Goal: Information Seeking & Learning: Check status

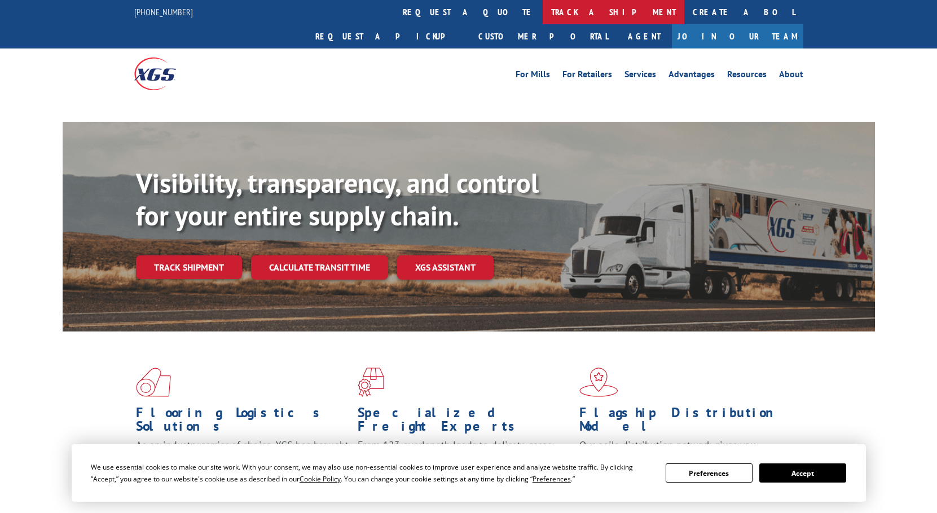
click at [543, 3] on link "track a shipment" at bounding box center [614, 12] width 142 height 24
click at [543, 17] on link "track a shipment" at bounding box center [614, 12] width 142 height 24
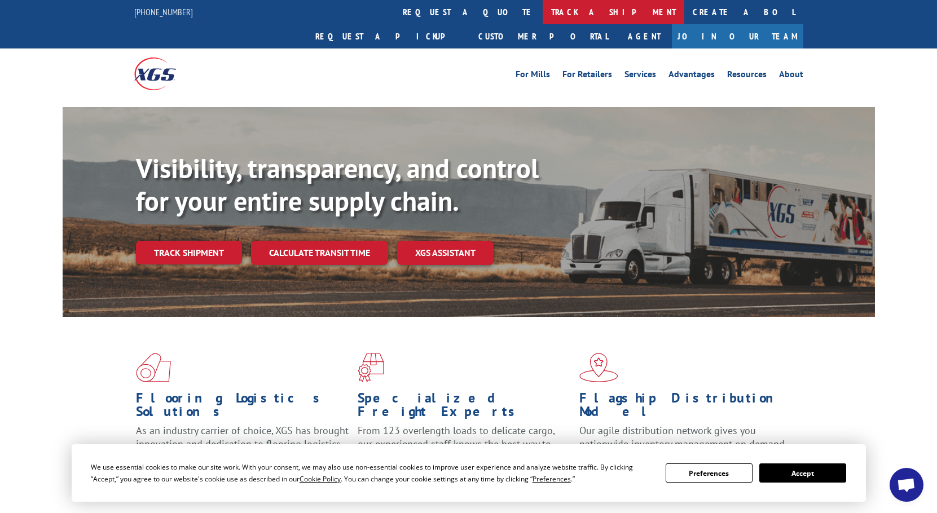
scroll to position [3192, 0]
click at [543, 14] on link "track a shipment" at bounding box center [614, 12] width 142 height 24
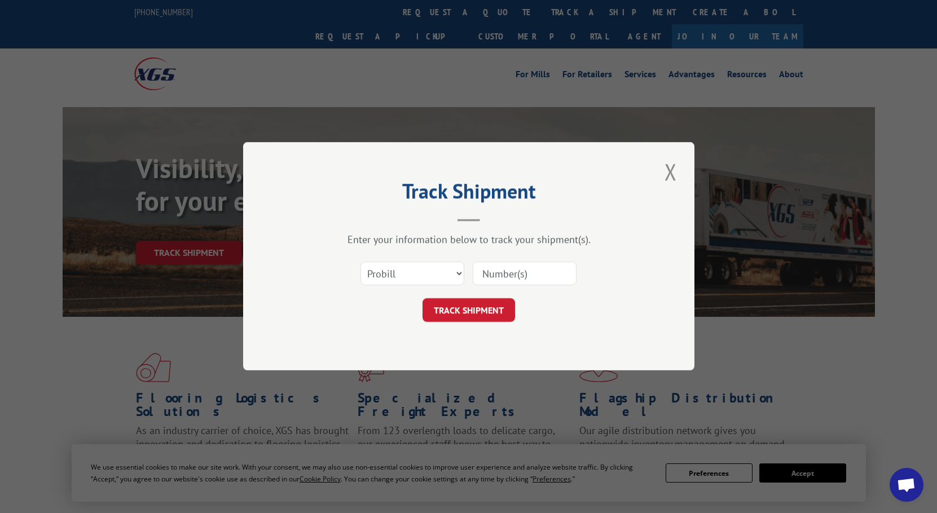
click at [523, 274] on input at bounding box center [525, 274] width 104 height 24
paste input "16230844"
type input "16230844"
click at [488, 315] on button "TRACK SHIPMENT" at bounding box center [468, 311] width 92 height 24
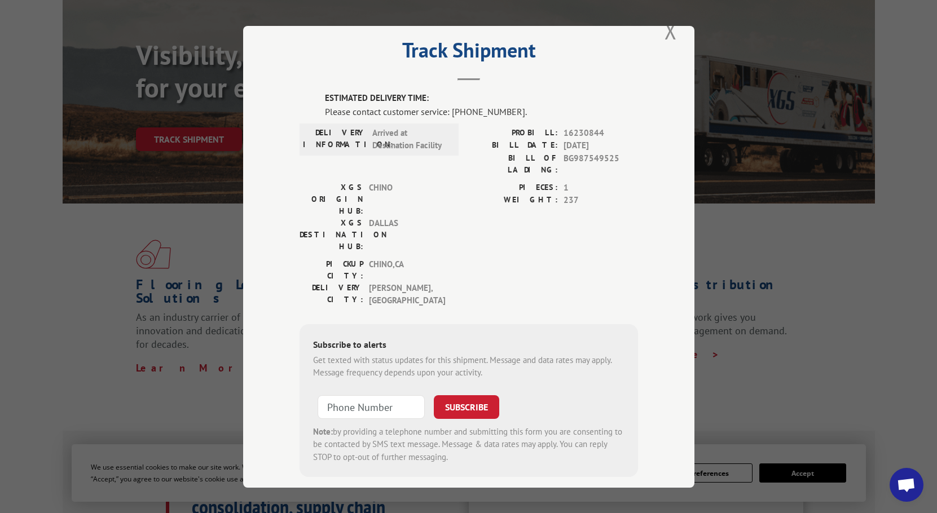
scroll to position [226, 0]
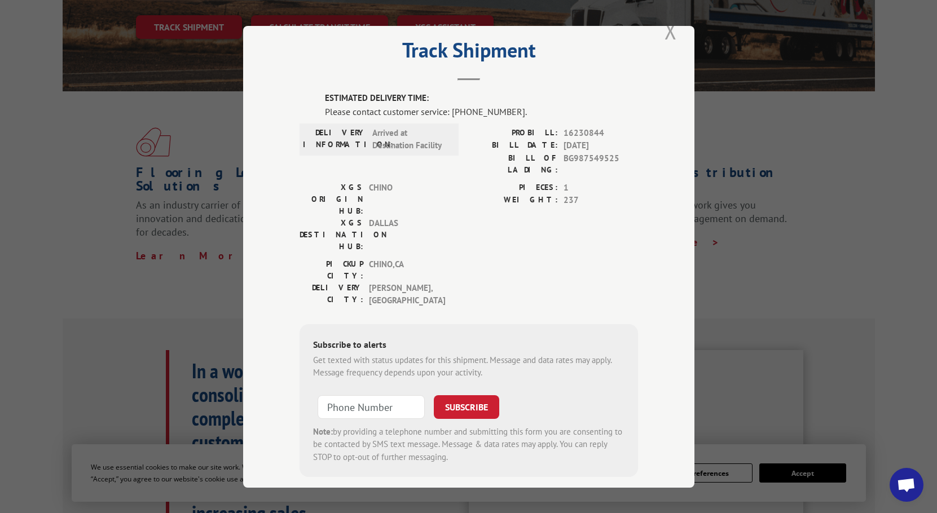
click at [667, 33] on button "Close modal" at bounding box center [670, 30] width 19 height 31
